Goal: Information Seeking & Learning: Learn about a topic

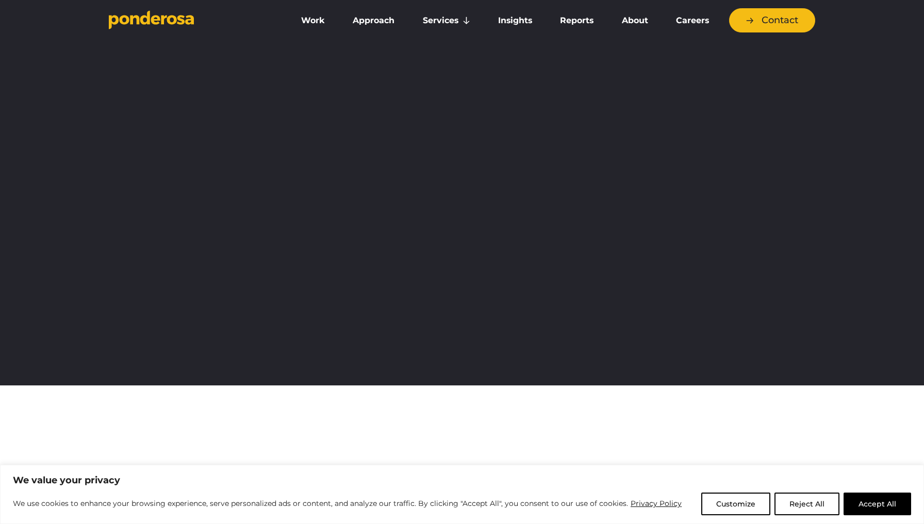
click at [852, 498] on button "Accept All" at bounding box center [878, 504] width 68 height 23
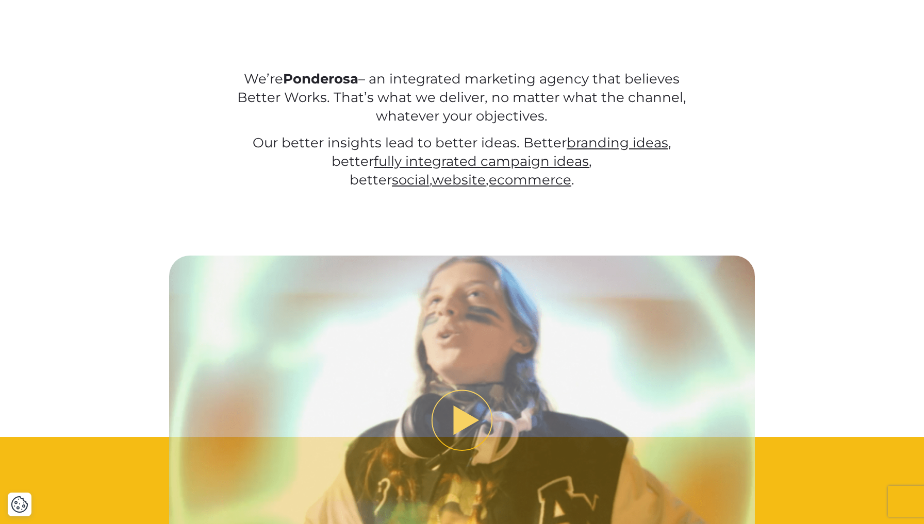
drag, startPoint x: 869, startPoint y: 508, endPoint x: 468, endPoint y: 318, distance: 443.5
click at [869, 508] on div at bounding box center [462, 437] width 924 height 362
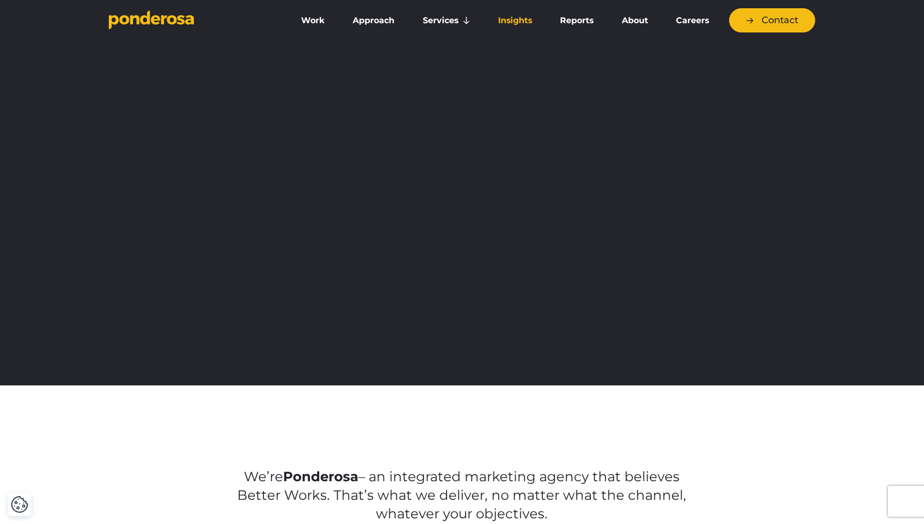
scroll to position [0, 0]
click at [583, 25] on link "Reports" at bounding box center [576, 21] width 57 height 22
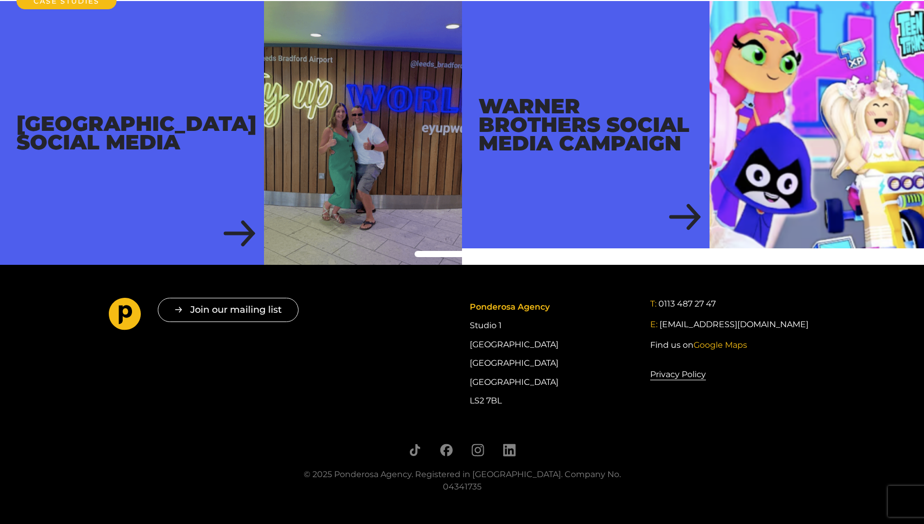
scroll to position [342, 0]
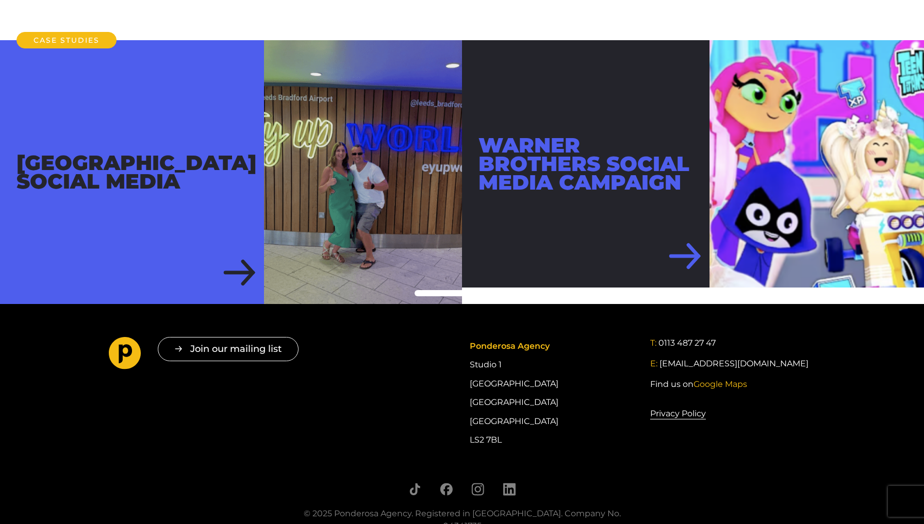
click at [679, 288] on div "Warner Brothers Social Media Campaign" at bounding box center [585, 163] width 247 height 247
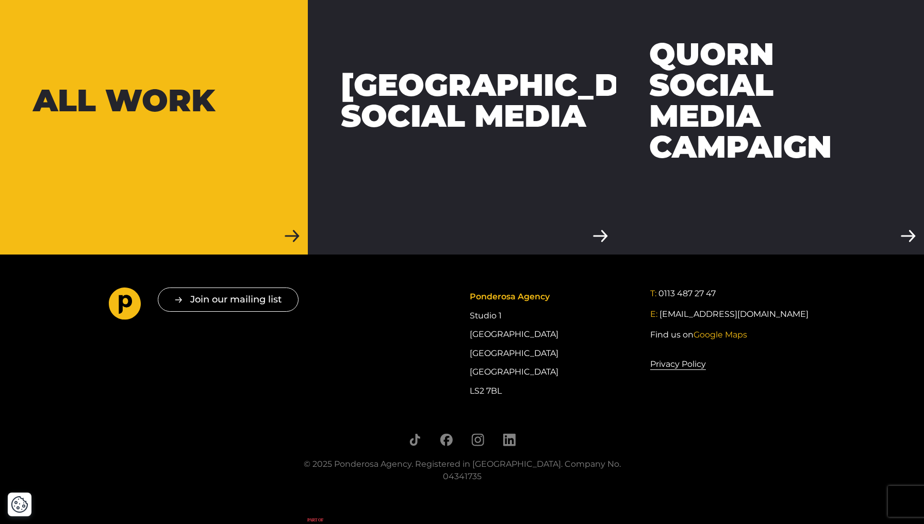
scroll to position [2924, 0]
click at [83, 86] on div "All work" at bounding box center [124, 101] width 182 height 31
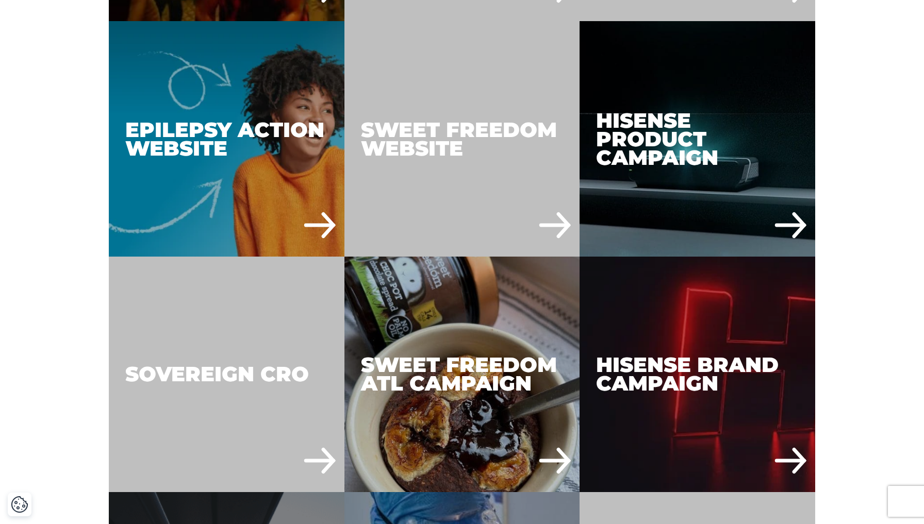
scroll to position [2736, 0]
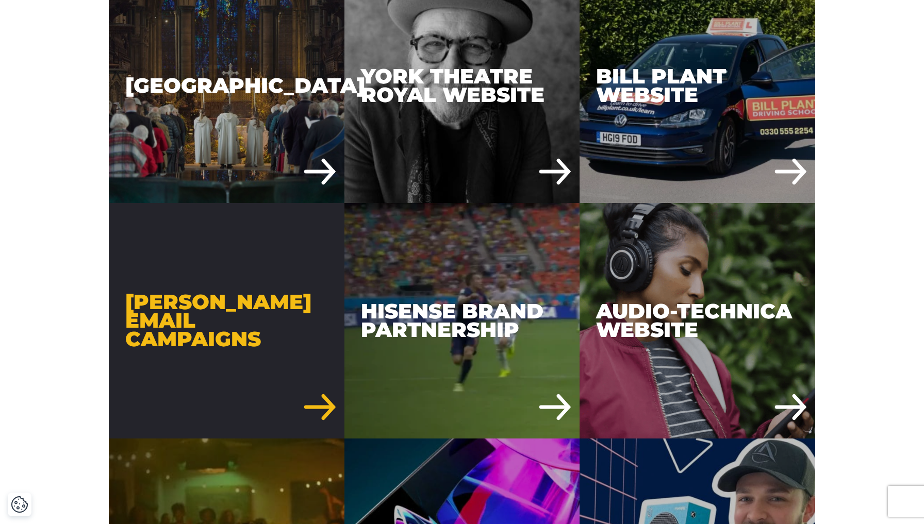
click at [252, 344] on div "[PERSON_NAME] Email Campaigns" at bounding box center [227, 321] width 236 height 236
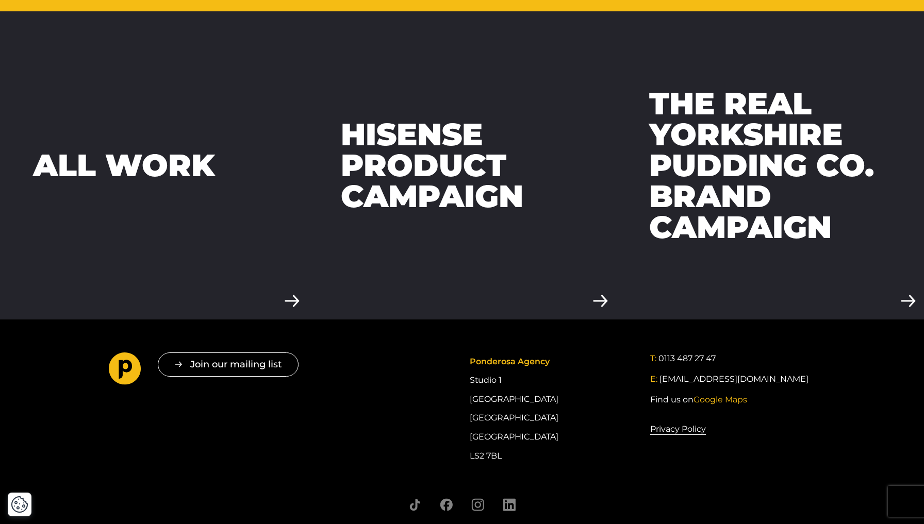
scroll to position [3241, 0]
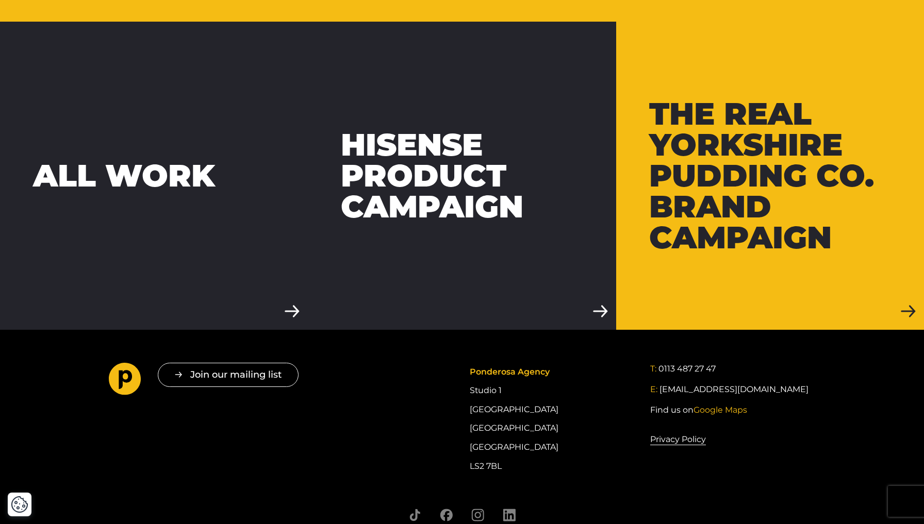
click at [704, 98] on div "The Real Yorkshire Pudding Co. Brand Campaign" at bounding box center [770, 175] width 242 height 155
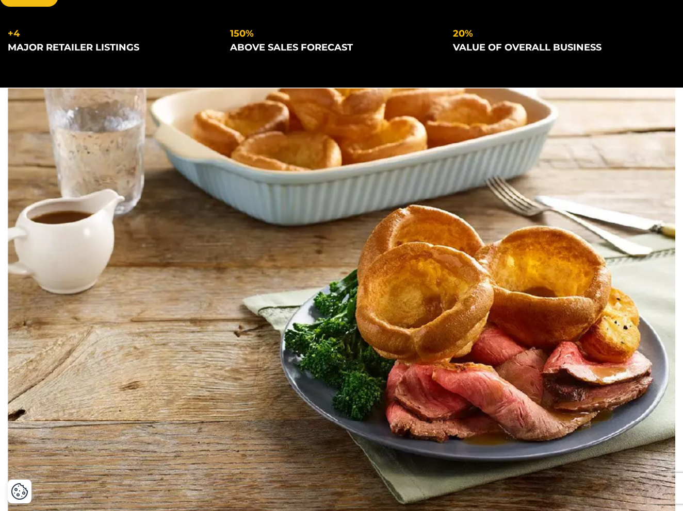
scroll to position [357, 0]
